Goal: Task Accomplishment & Management: Complete application form

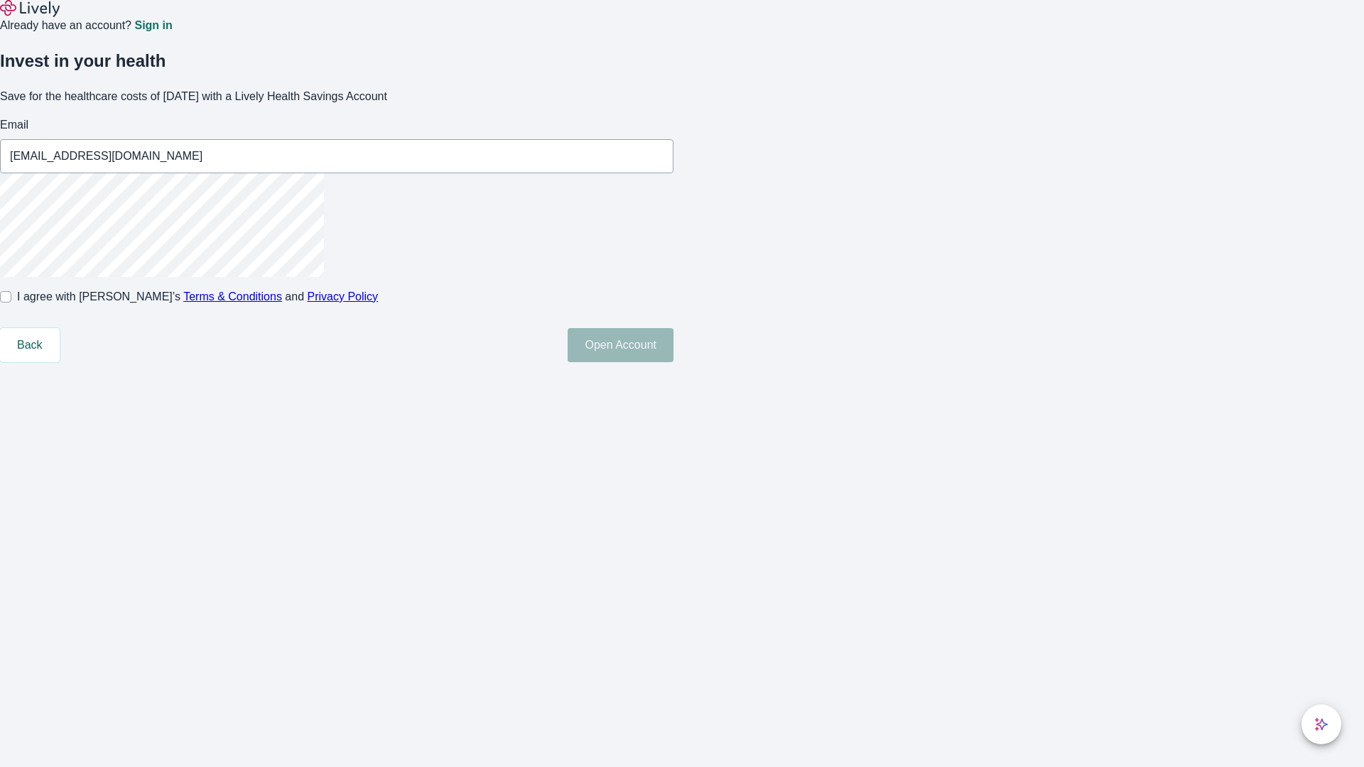
click at [11, 303] on input "I agree with Lively’s Terms & Conditions and Privacy Policy" at bounding box center [5, 296] width 11 height 11
checkbox input "true"
click at [674, 362] on button "Open Account" at bounding box center [621, 345] width 106 height 34
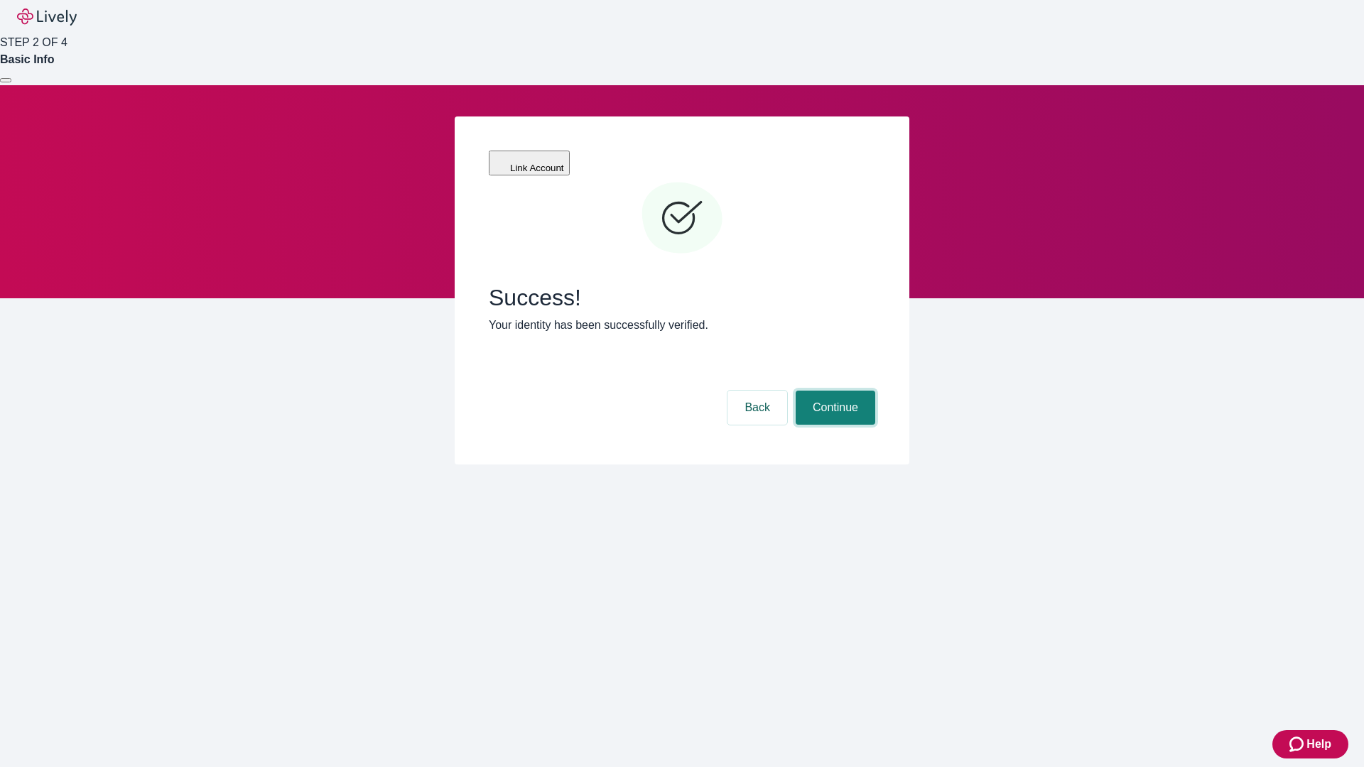
click at [833, 391] on button "Continue" at bounding box center [836, 408] width 80 height 34
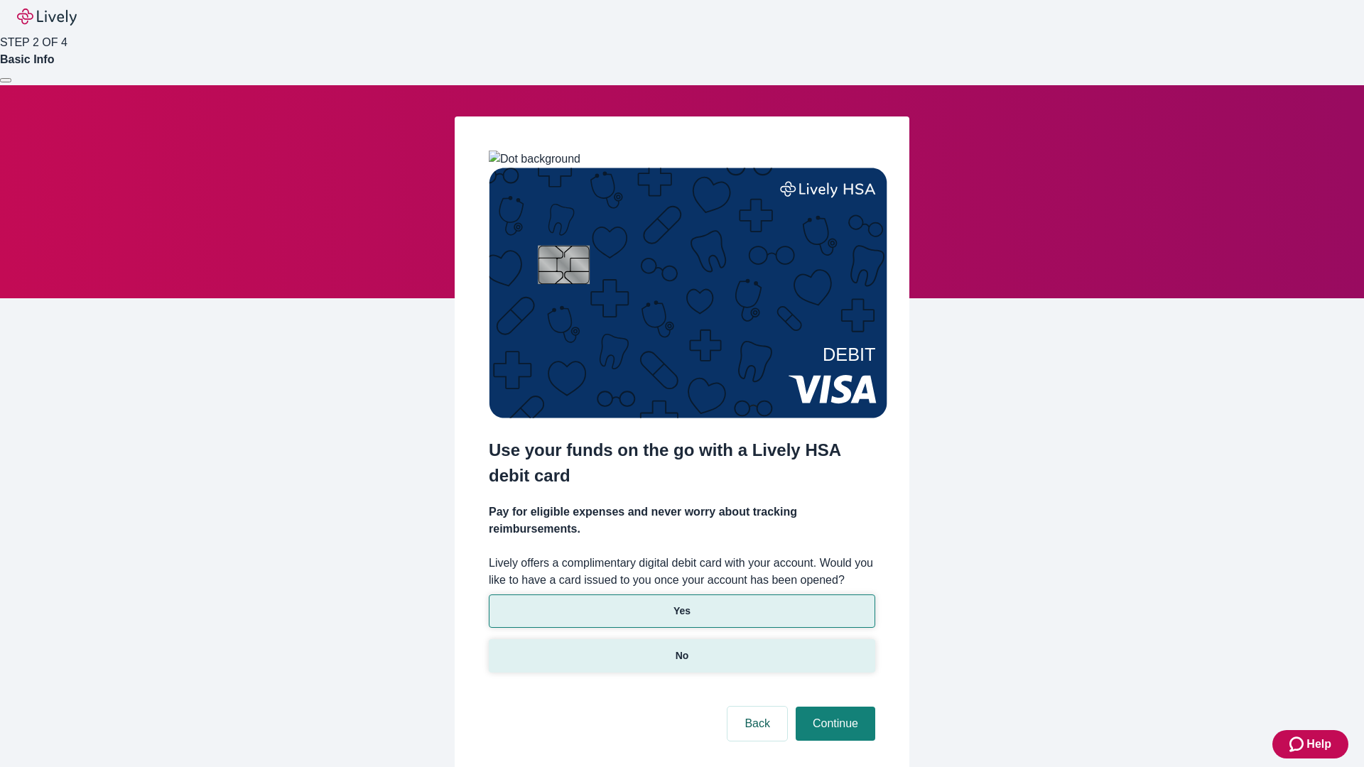
click at [681, 649] on p "No" at bounding box center [683, 656] width 14 height 15
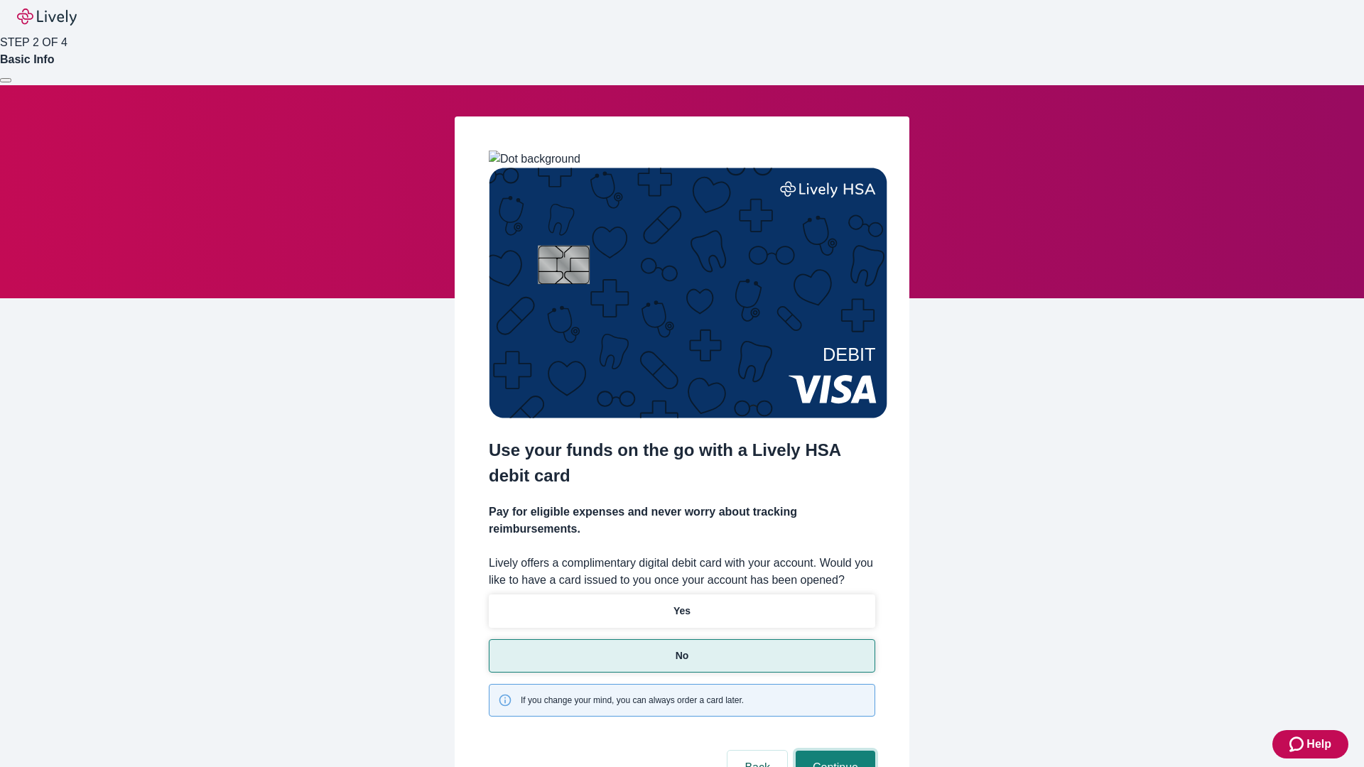
click at [833, 751] on button "Continue" at bounding box center [836, 768] width 80 height 34
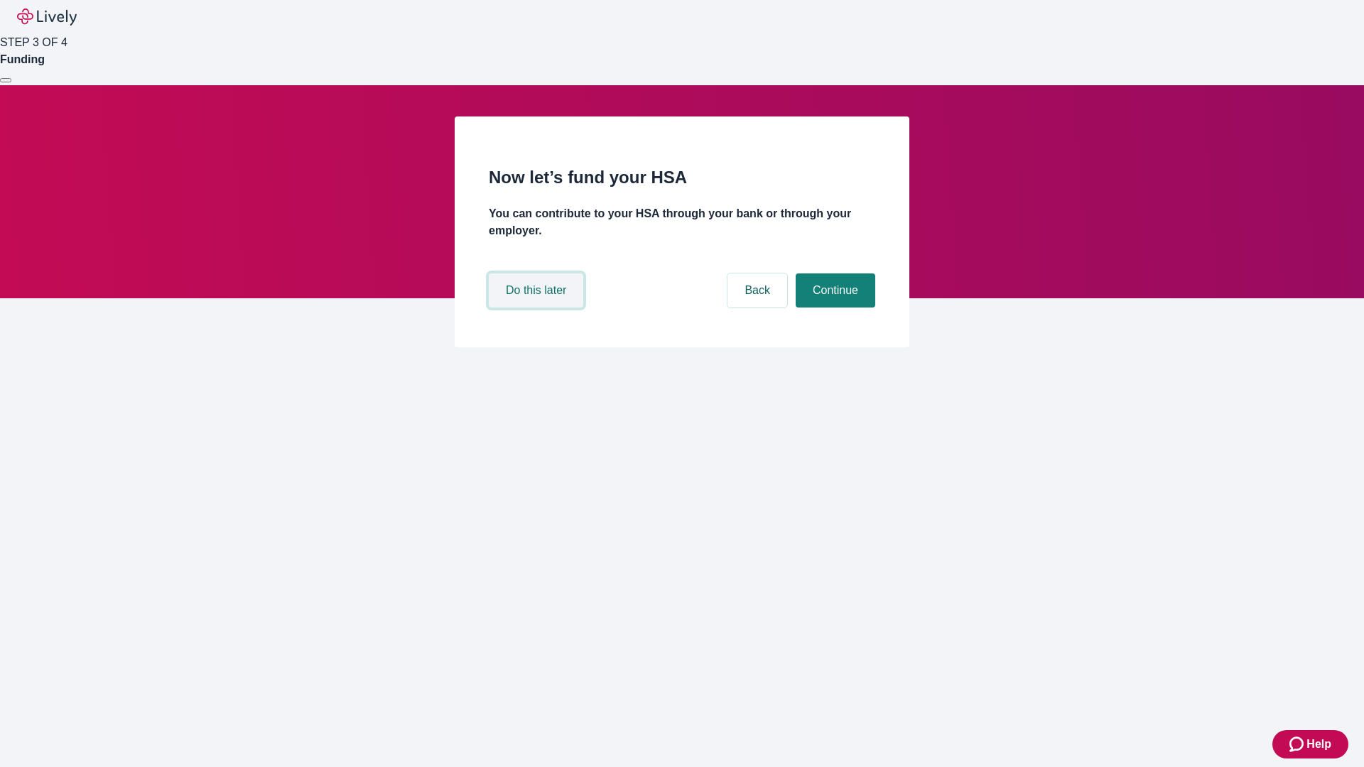
click at [538, 308] on button "Do this later" at bounding box center [536, 291] width 95 height 34
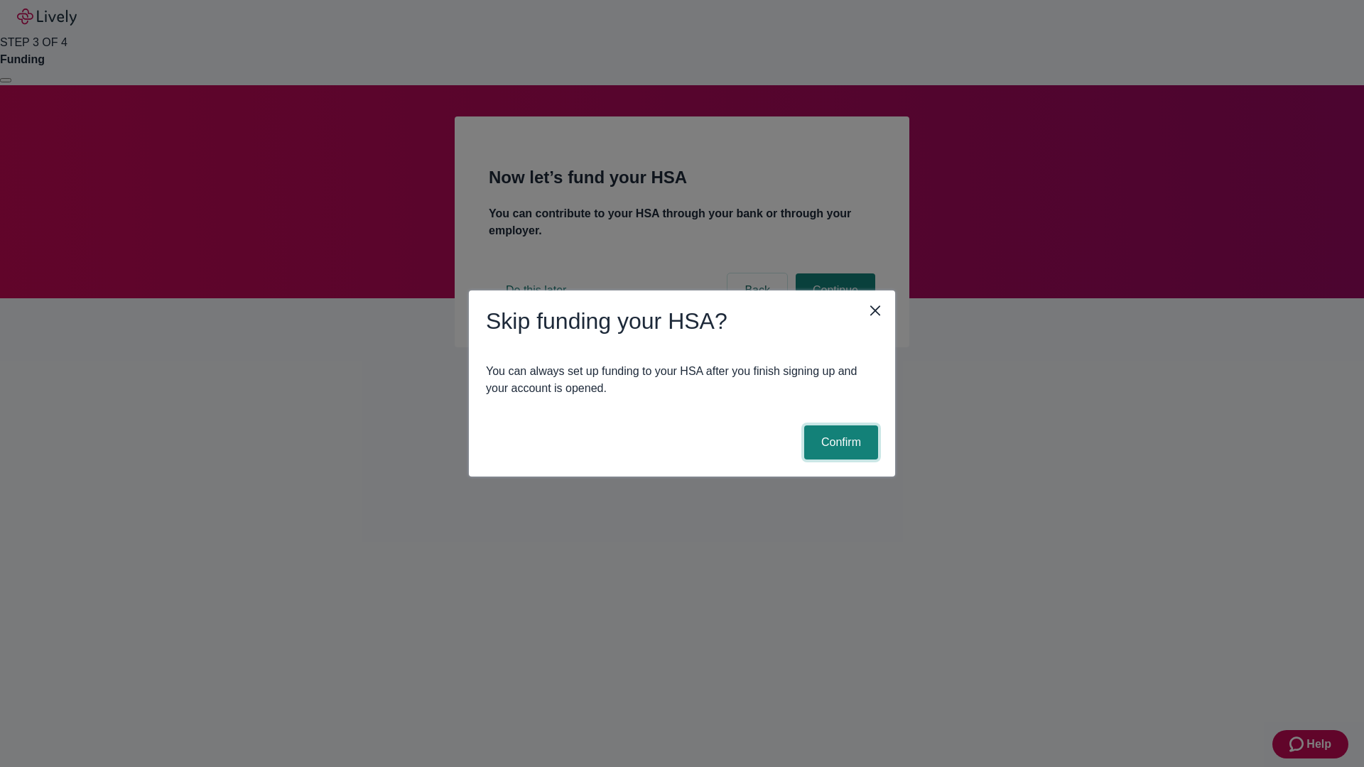
click at [839, 443] on button "Confirm" at bounding box center [841, 443] width 74 height 34
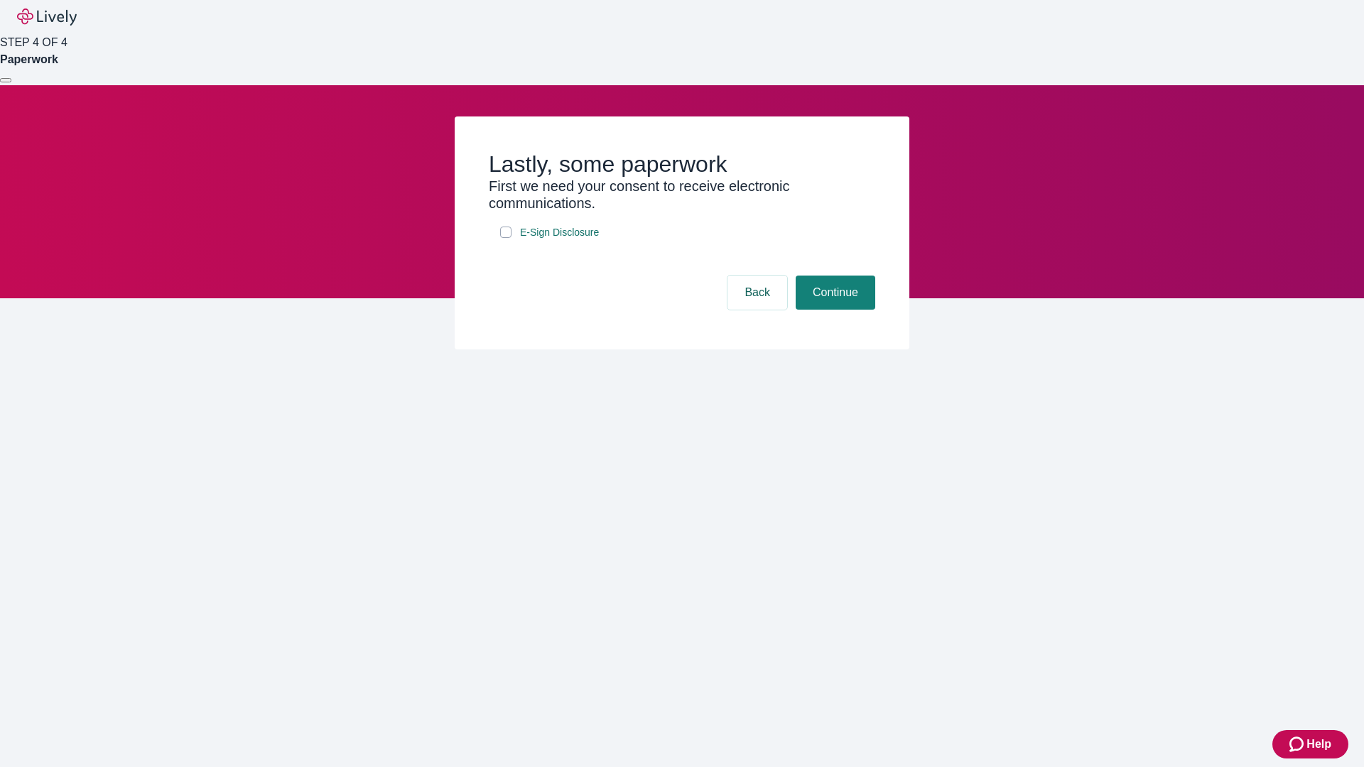
click at [506, 238] on input "E-Sign Disclosure" at bounding box center [505, 232] width 11 height 11
checkbox input "true"
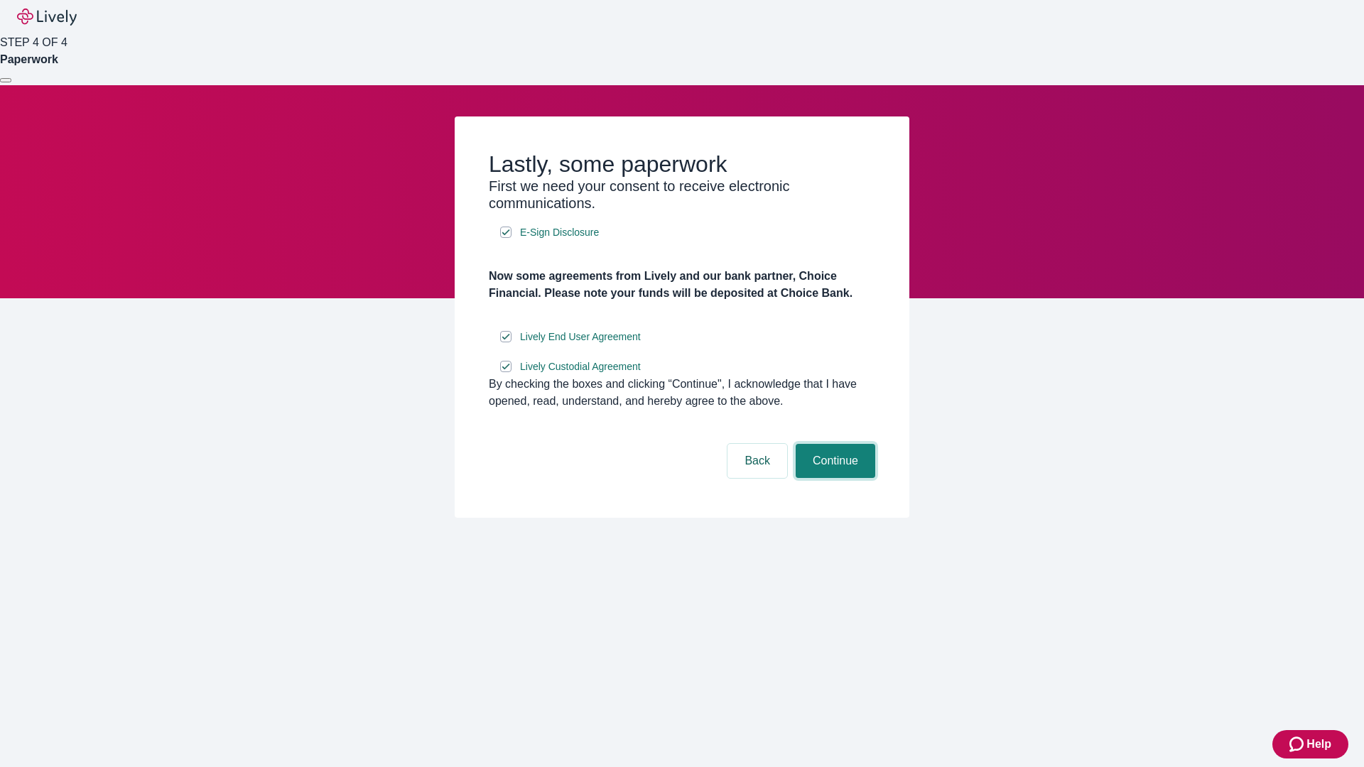
click at [833, 478] on button "Continue" at bounding box center [836, 461] width 80 height 34
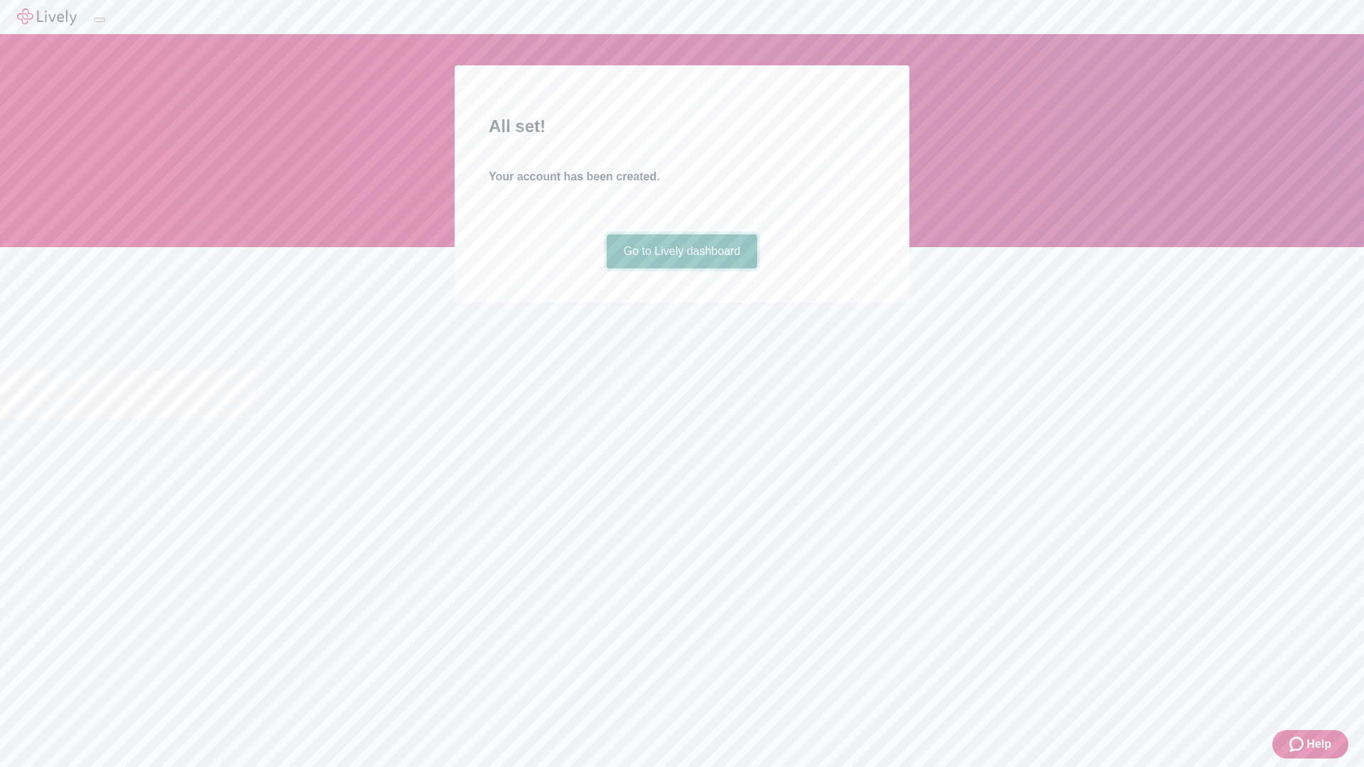
click at [681, 269] on link "Go to Lively dashboard" at bounding box center [682, 251] width 151 height 34
